Goal: Navigation & Orientation: Find specific page/section

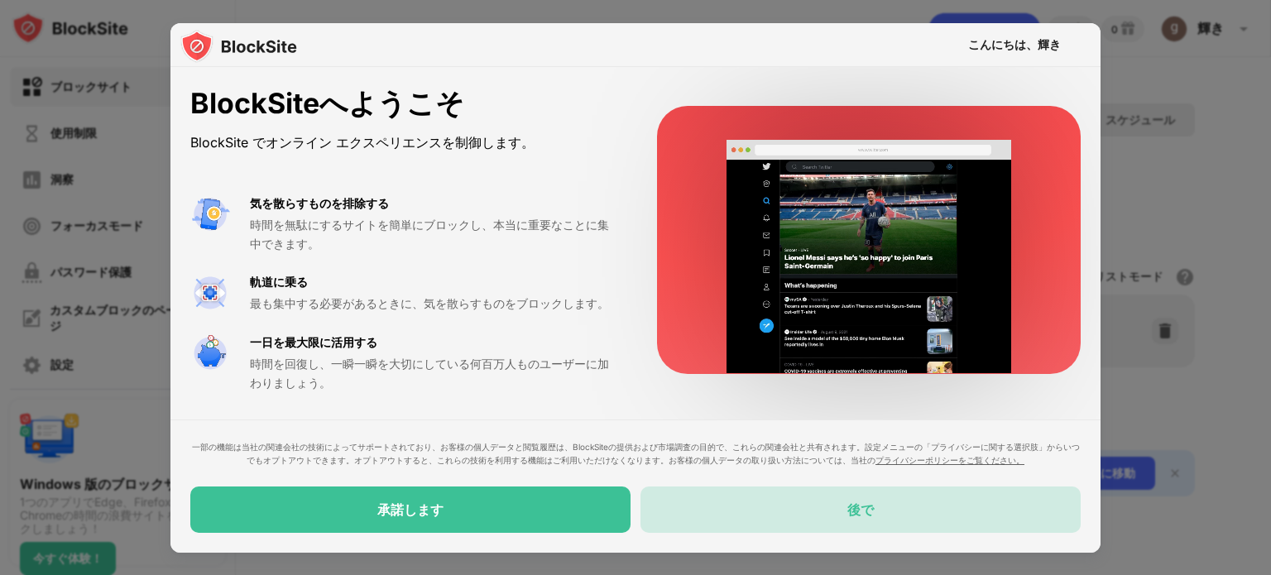
click at [732, 519] on div "後で" at bounding box center [861, 510] width 440 height 46
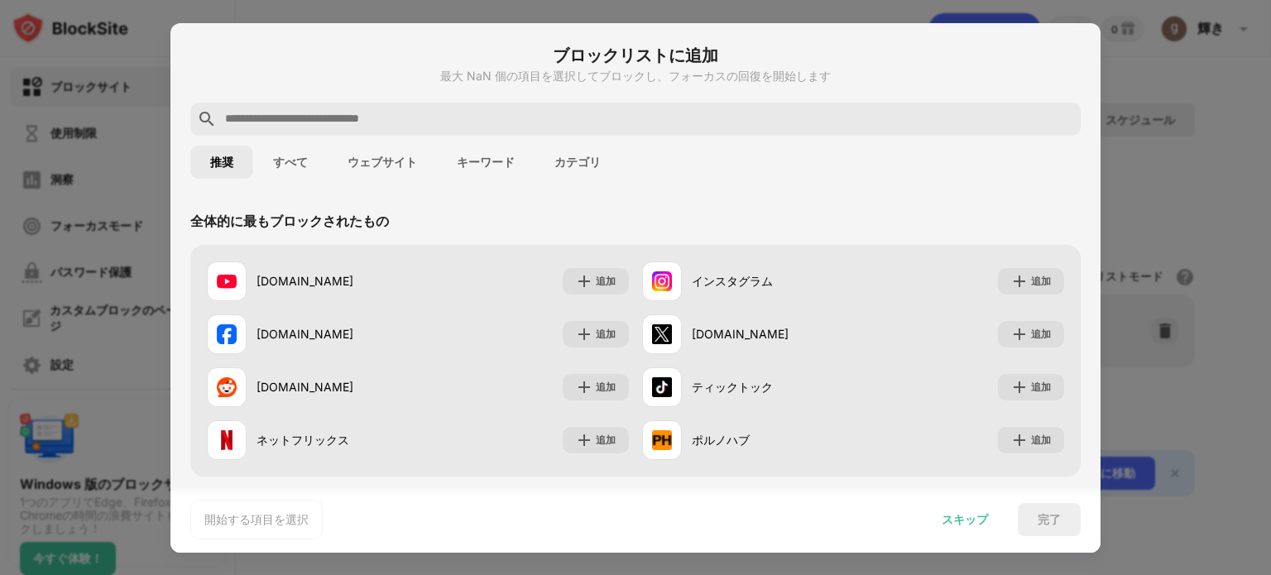
click at [979, 504] on div "スキップ" at bounding box center [965, 519] width 86 height 33
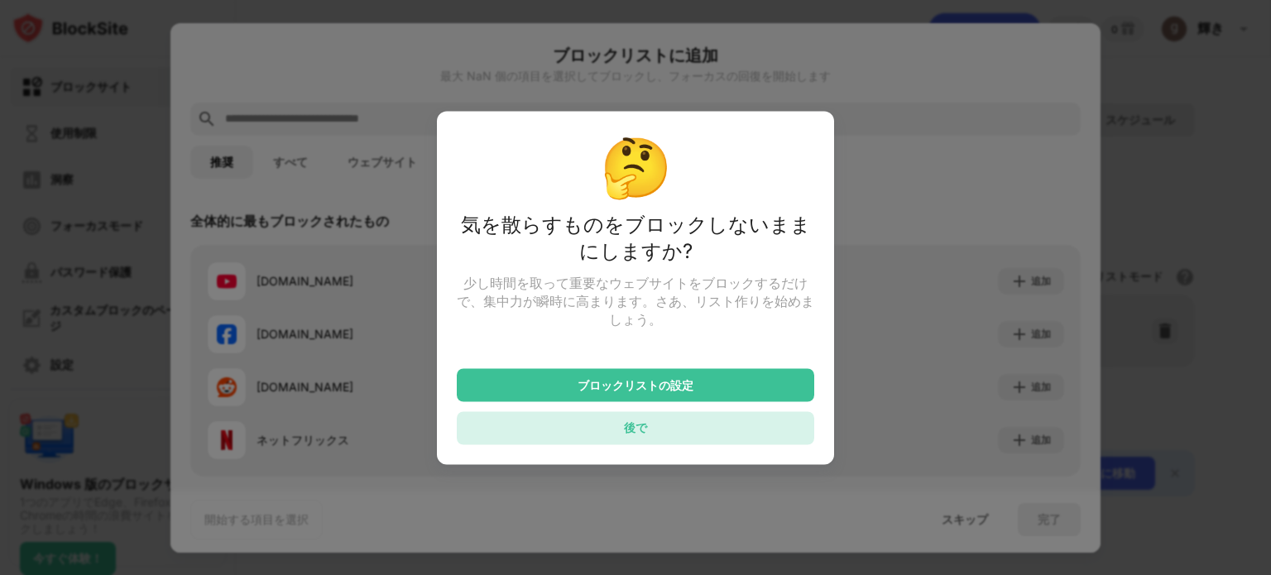
click at [684, 427] on div "後で" at bounding box center [636, 427] width 358 height 33
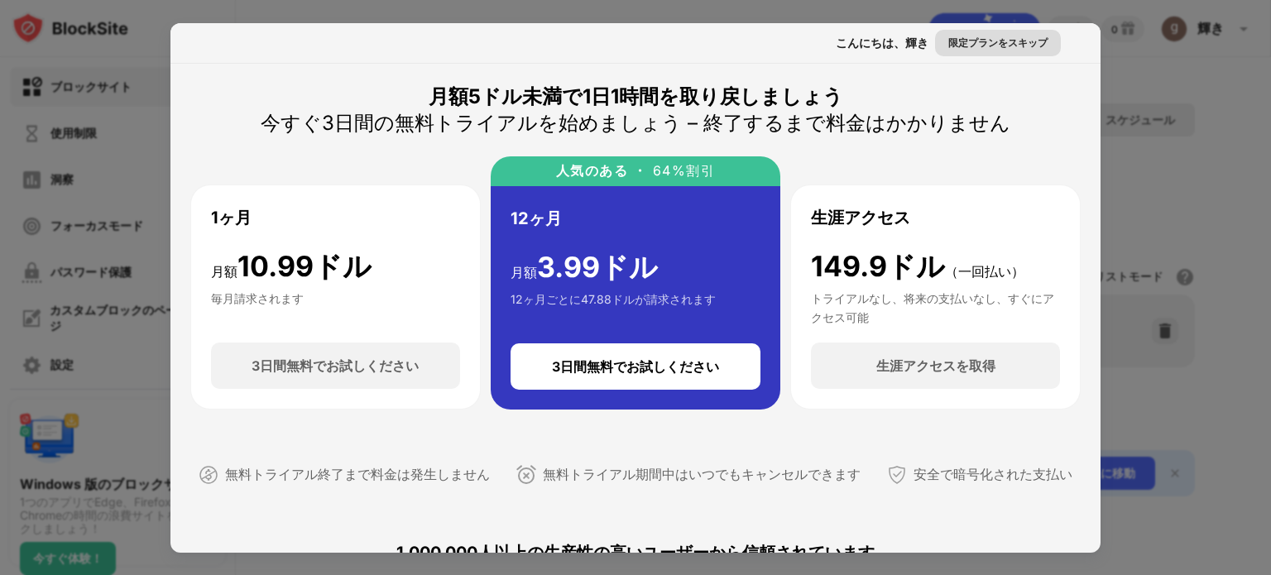
click at [1001, 46] on font "限定プランをスキップ" at bounding box center [997, 42] width 99 height 12
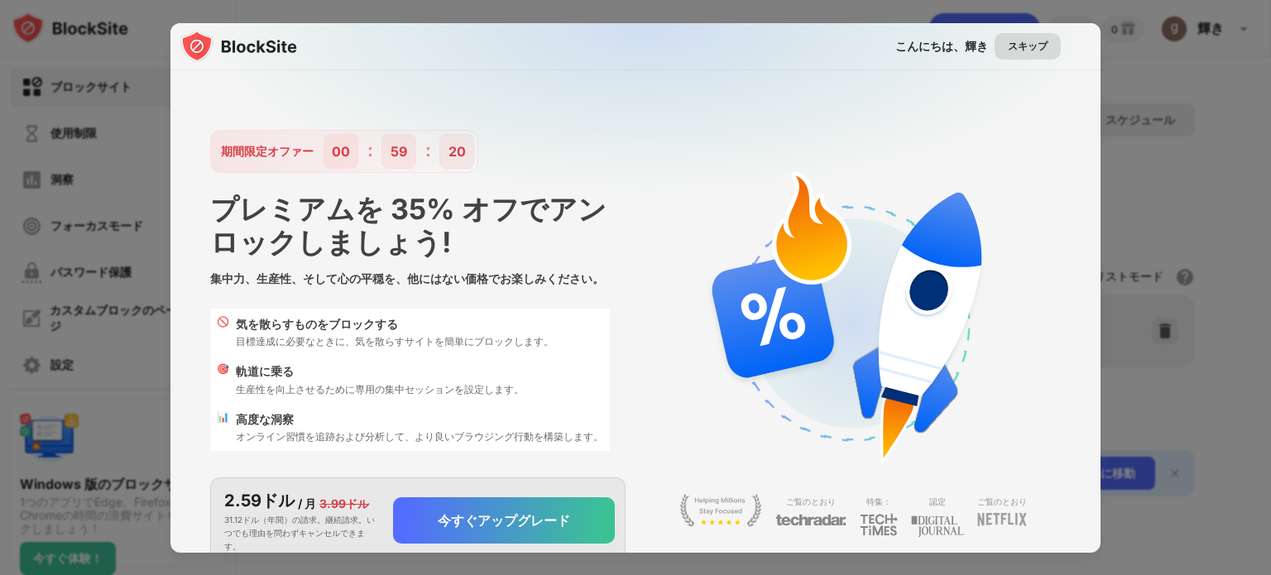
click at [1028, 58] on div "スキップ" at bounding box center [1028, 46] width 66 height 26
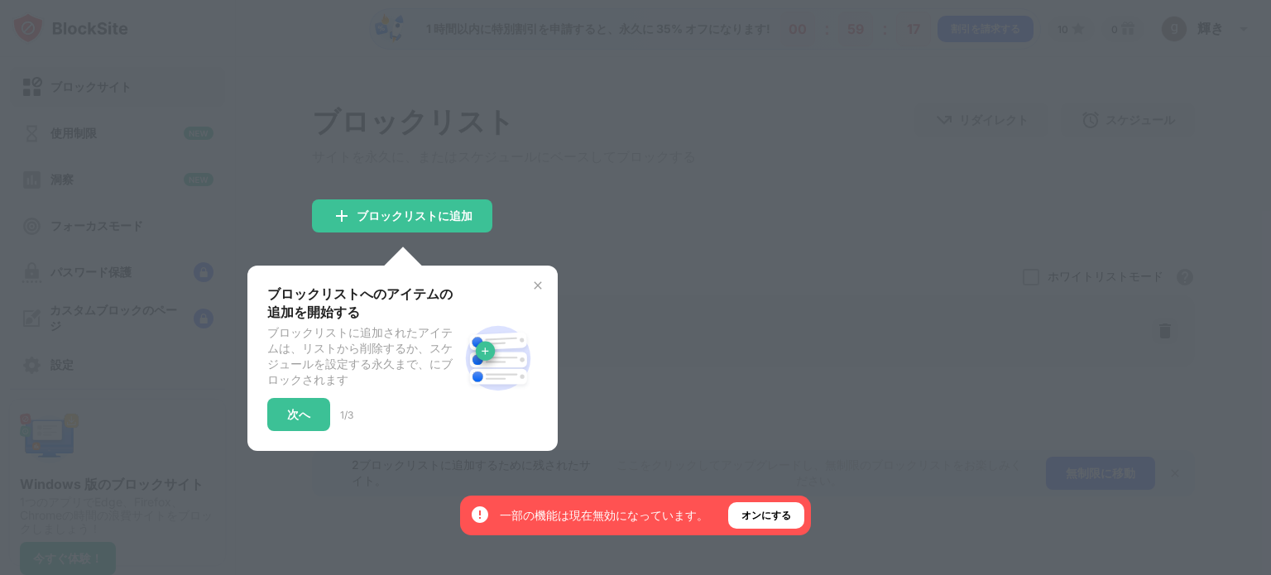
click at [535, 287] on img at bounding box center [537, 285] width 13 height 13
